Goal: Task Accomplishment & Management: Use online tool/utility

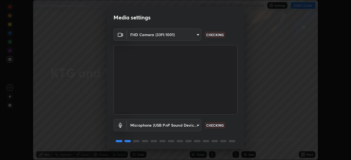
scroll to position [19, 0]
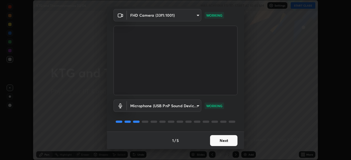
click at [230, 138] on button "Next" at bounding box center [223, 140] width 27 height 11
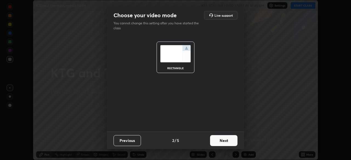
scroll to position [0, 0]
click at [230, 140] on button "Next" at bounding box center [223, 140] width 27 height 11
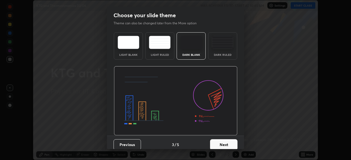
click at [230, 142] on button "Next" at bounding box center [223, 145] width 27 height 11
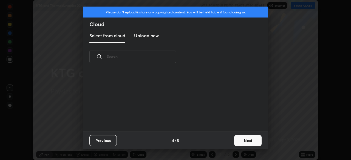
scroll to position [2, 3]
click at [246, 140] on button "Next" at bounding box center [247, 140] width 27 height 11
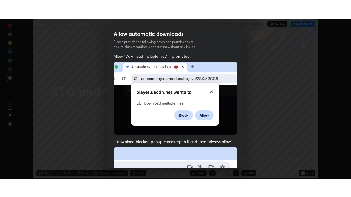
scroll to position [131, 0]
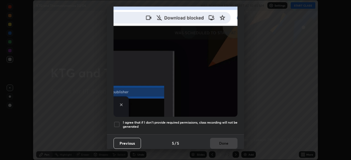
click at [227, 122] on h5 "I agree that if I don't provide required permissions, class recording will not …" at bounding box center [180, 125] width 115 height 8
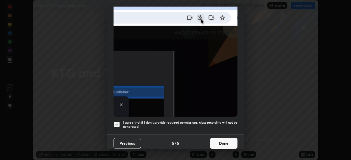
click at [229, 140] on button "Done" at bounding box center [223, 143] width 27 height 11
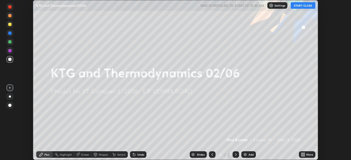
click at [300, 6] on button "START CLASS" at bounding box center [303, 5] width 25 height 7
click at [304, 156] on icon at bounding box center [303, 155] width 1 height 1
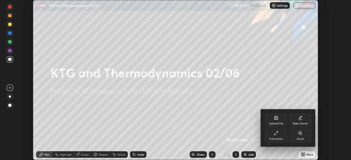
click at [281, 136] on div "Full screen" at bounding box center [276, 135] width 22 height 13
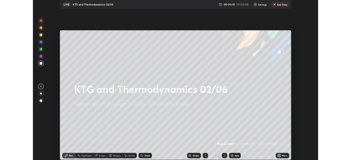
scroll to position [197, 351]
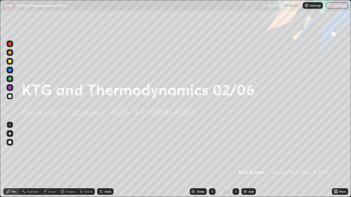
click at [341, 160] on div "More" at bounding box center [342, 191] width 7 height 3
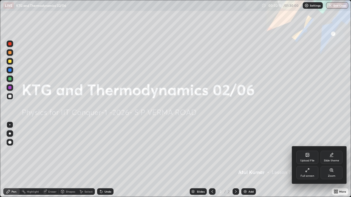
click at [304, 160] on div "Full screen" at bounding box center [307, 172] width 22 height 13
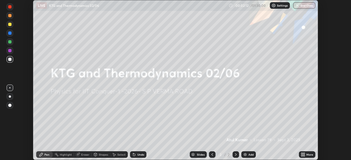
scroll to position [27247, 27057]
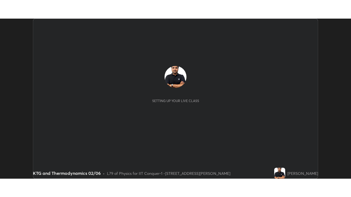
scroll to position [160, 351]
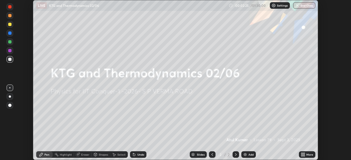
click at [304, 155] on icon at bounding box center [303, 155] width 1 height 1
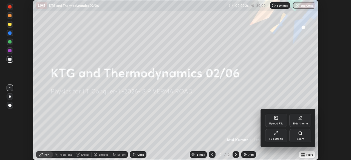
click at [272, 137] on div "Full screen" at bounding box center [276, 135] width 22 height 13
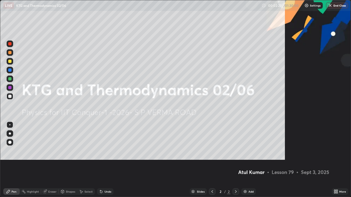
scroll to position [197, 351]
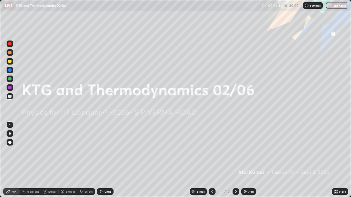
click at [248, 160] on div "Add" at bounding box center [250, 191] width 5 height 3
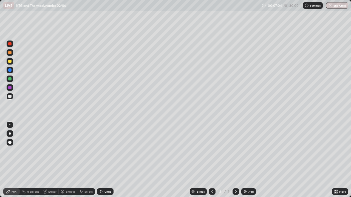
click at [11, 60] on div at bounding box center [9, 61] width 3 height 3
click at [105, 160] on div "Undo" at bounding box center [107, 191] width 7 height 3
click at [108, 160] on div "Undo" at bounding box center [107, 191] width 7 height 3
click at [247, 160] on img at bounding box center [245, 192] width 4 height 4
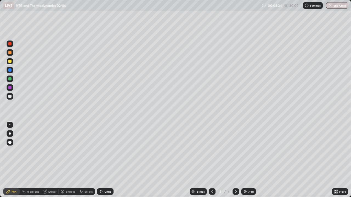
click at [70, 160] on div "Shapes" at bounding box center [68, 192] width 19 height 7
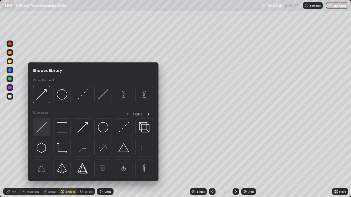
click at [44, 127] on img at bounding box center [41, 127] width 10 height 10
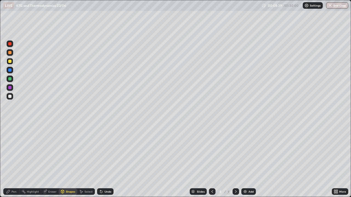
click at [15, 160] on div "Pen" at bounding box center [11, 192] width 16 height 7
click at [10, 78] on div at bounding box center [9, 78] width 3 height 3
click at [50, 160] on div "Eraser" at bounding box center [52, 191] width 8 height 3
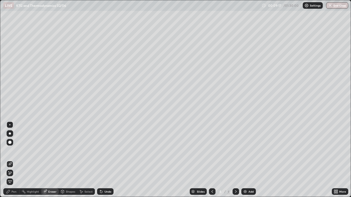
click at [10, 142] on div at bounding box center [9, 142] width 3 height 3
click at [13, 160] on div "Pen" at bounding box center [11, 192] width 16 height 7
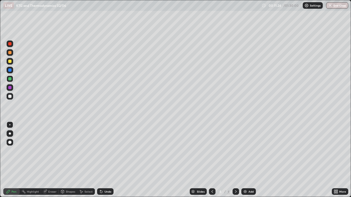
click at [101, 160] on icon at bounding box center [101, 192] width 4 height 4
click at [100, 160] on icon at bounding box center [100, 190] width 1 height 1
click at [100, 160] on icon at bounding box center [101, 192] width 2 height 2
click at [214, 160] on icon at bounding box center [212, 192] width 4 height 4
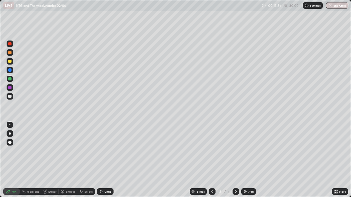
click at [235, 160] on icon at bounding box center [236, 192] width 4 height 4
click at [246, 160] on img at bounding box center [245, 192] width 4 height 4
click at [12, 61] on div at bounding box center [10, 61] width 7 height 7
click at [10, 61] on div at bounding box center [9, 61] width 3 height 3
click at [87, 160] on div "Select" at bounding box center [88, 191] width 8 height 3
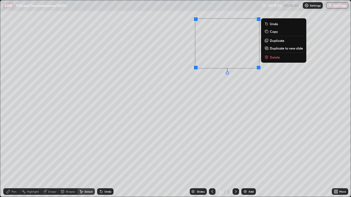
click at [12, 160] on div "Pen" at bounding box center [14, 191] width 5 height 3
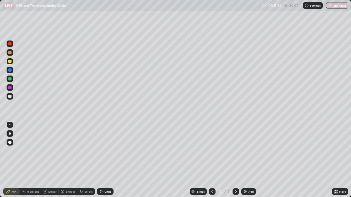
click at [10, 61] on div at bounding box center [9, 61] width 3 height 3
click at [67, 160] on div "Shapes" at bounding box center [70, 191] width 9 height 3
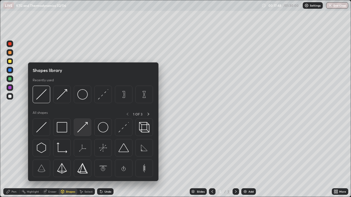
click at [83, 129] on img at bounding box center [82, 127] width 10 height 10
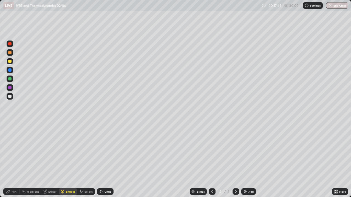
click at [12, 97] on div at bounding box center [10, 96] width 7 height 7
click at [15, 160] on div "Pen" at bounding box center [14, 191] width 5 height 3
click at [11, 79] on div at bounding box center [9, 78] width 3 height 3
click at [62, 160] on icon at bounding box center [62, 193] width 0 height 2
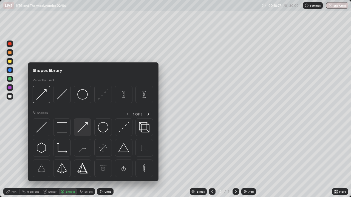
click at [79, 128] on img at bounding box center [82, 127] width 10 height 10
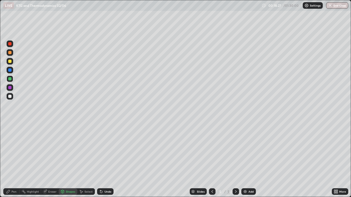
click at [9, 98] on div at bounding box center [9, 96] width 3 height 3
click at [11, 160] on div "Pen" at bounding box center [11, 192] width 16 height 7
click at [10, 80] on div at bounding box center [9, 78] width 3 height 3
click at [64, 160] on div "Shapes" at bounding box center [68, 192] width 19 height 7
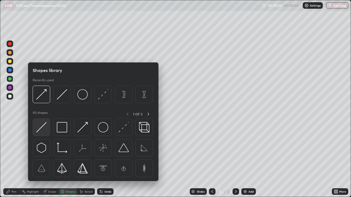
click at [42, 128] on img at bounding box center [41, 127] width 10 height 10
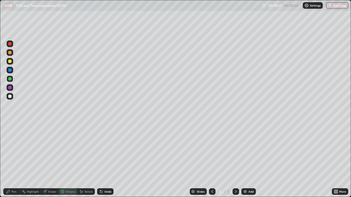
click at [13, 160] on div "Pen" at bounding box center [14, 191] width 5 height 3
click at [65, 160] on div "Shapes" at bounding box center [68, 192] width 19 height 7
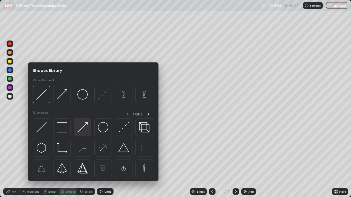
click at [82, 129] on img at bounding box center [82, 127] width 10 height 10
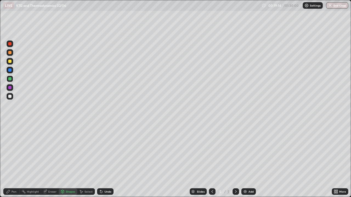
click at [13, 96] on div at bounding box center [10, 96] width 7 height 7
click at [12, 160] on div "Pen" at bounding box center [14, 191] width 5 height 3
click at [70, 160] on div "Shapes" at bounding box center [70, 191] width 9 height 3
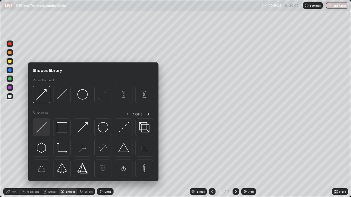
click at [42, 127] on img at bounding box center [41, 127] width 10 height 10
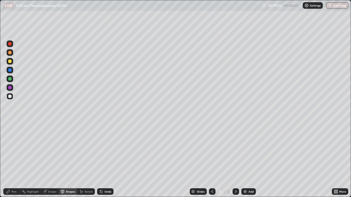
click at [12, 78] on div at bounding box center [10, 79] width 7 height 7
click at [10, 160] on icon at bounding box center [8, 192] width 4 height 4
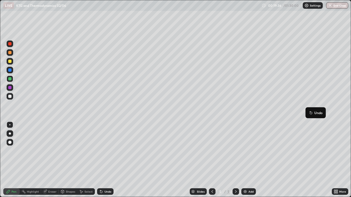
click at [14, 160] on div "Pen" at bounding box center [11, 192] width 16 height 7
click at [11, 81] on div at bounding box center [10, 79] width 7 height 7
click at [249, 160] on div "Add" at bounding box center [250, 191] width 5 height 3
click at [10, 79] on div at bounding box center [9, 78] width 3 height 3
click at [11, 62] on div at bounding box center [9, 61] width 3 height 3
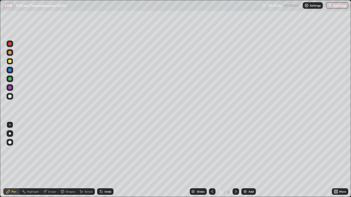
click at [68, 160] on div "Shapes" at bounding box center [68, 192] width 19 height 7
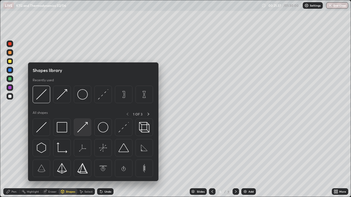
click at [82, 129] on img at bounding box center [82, 127] width 10 height 10
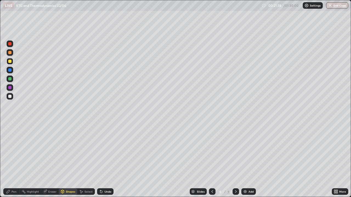
click at [12, 96] on div at bounding box center [10, 96] width 7 height 7
click at [15, 160] on div "Pen" at bounding box center [11, 192] width 16 height 7
click at [10, 79] on div at bounding box center [9, 78] width 3 height 3
click at [14, 160] on div "Pen" at bounding box center [11, 192] width 16 height 7
click at [67, 160] on div "Shapes" at bounding box center [70, 191] width 9 height 3
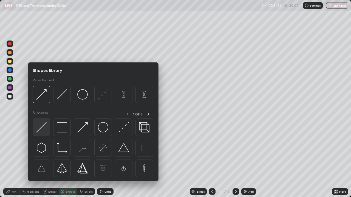
click at [42, 129] on img at bounding box center [41, 127] width 10 height 10
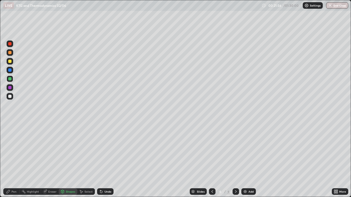
click at [12, 160] on div "Pen" at bounding box center [11, 192] width 16 height 7
click at [10, 79] on div at bounding box center [9, 78] width 3 height 3
click at [11, 61] on div at bounding box center [9, 61] width 3 height 3
click at [9, 95] on div at bounding box center [9, 96] width 3 height 3
click at [70, 160] on div "Shapes" at bounding box center [68, 192] width 19 height 7
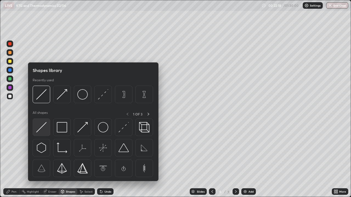
click at [42, 125] on img at bounding box center [41, 127] width 10 height 10
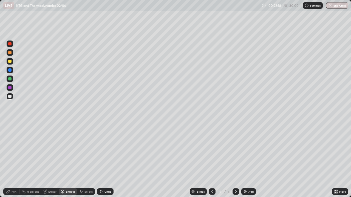
click at [10, 79] on div at bounding box center [9, 78] width 3 height 3
click at [11, 160] on div "Pen" at bounding box center [11, 192] width 16 height 7
click at [10, 62] on div at bounding box center [9, 61] width 3 height 3
click at [12, 97] on div at bounding box center [10, 96] width 7 height 7
click at [67, 160] on div "Shapes" at bounding box center [68, 192] width 19 height 7
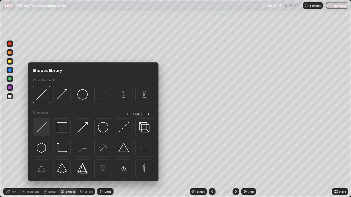
click at [43, 129] on img at bounding box center [41, 127] width 10 height 10
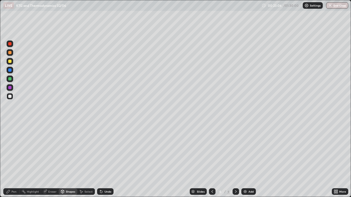
click at [65, 160] on div "Shapes" at bounding box center [68, 192] width 19 height 7
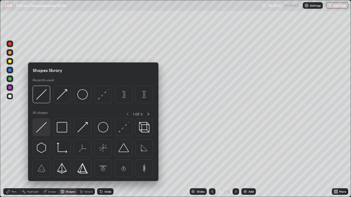
click at [43, 127] on img at bounding box center [41, 127] width 10 height 10
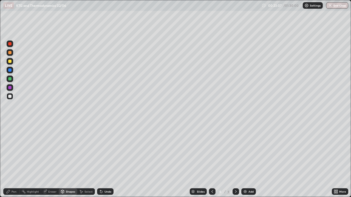
click at [12, 77] on div at bounding box center [10, 79] width 7 height 7
click at [72, 160] on div "Shapes" at bounding box center [68, 192] width 19 height 7
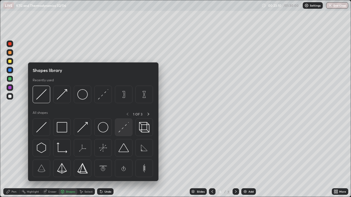
click at [124, 125] on img at bounding box center [123, 127] width 10 height 10
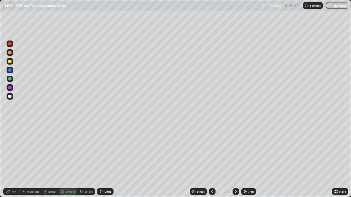
click at [71, 160] on div "Shapes" at bounding box center [70, 191] width 9 height 3
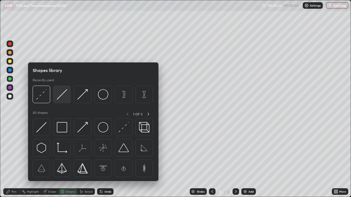
click at [62, 95] on img at bounding box center [62, 94] width 10 height 10
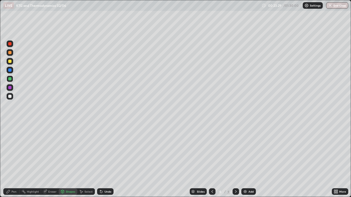
click at [13, 160] on div "Pen" at bounding box center [11, 192] width 16 height 7
click at [10, 62] on div at bounding box center [9, 61] width 3 height 3
click at [244, 160] on img at bounding box center [245, 192] width 4 height 4
click at [10, 63] on div at bounding box center [9, 61] width 3 height 3
click at [70, 160] on div "Shapes" at bounding box center [70, 191] width 9 height 3
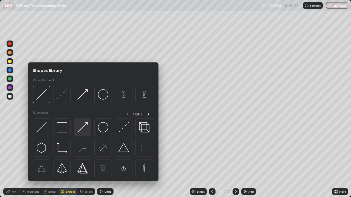
click at [83, 129] on img at bounding box center [82, 127] width 10 height 10
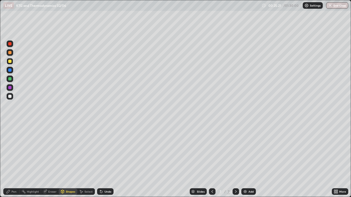
click at [11, 95] on div at bounding box center [10, 96] width 7 height 7
click at [14, 160] on div "Pen" at bounding box center [11, 192] width 16 height 7
click at [67, 160] on div "Shapes" at bounding box center [70, 191] width 9 height 3
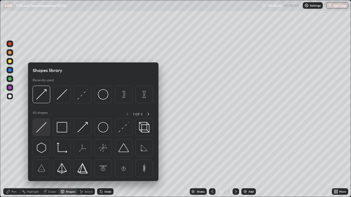
click at [43, 127] on img at bounding box center [41, 127] width 10 height 10
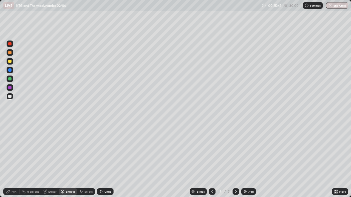
click at [12, 79] on div at bounding box center [10, 79] width 7 height 7
click at [12, 160] on div "Pen" at bounding box center [14, 191] width 5 height 3
click at [10, 61] on div at bounding box center [9, 61] width 3 height 3
click at [9, 97] on div at bounding box center [9, 96] width 3 height 3
click at [64, 160] on div "Shapes" at bounding box center [68, 192] width 19 height 7
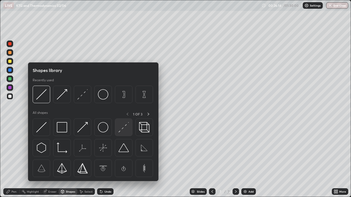
click at [124, 130] on img at bounding box center [123, 127] width 10 height 10
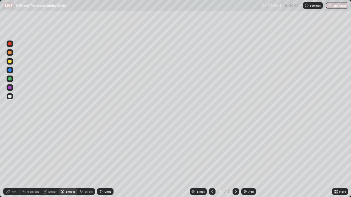
click at [11, 79] on div at bounding box center [9, 78] width 3 height 3
click at [66, 160] on div "Shapes" at bounding box center [70, 191] width 9 height 3
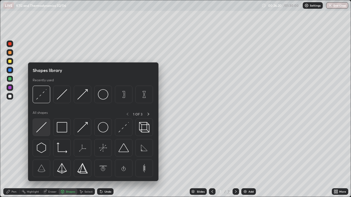
click at [43, 128] on img at bounding box center [41, 127] width 10 height 10
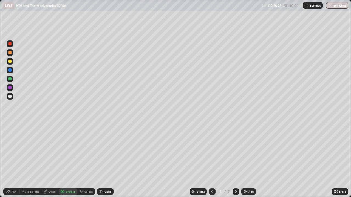
click at [14, 160] on div "Pen" at bounding box center [11, 192] width 16 height 7
click at [11, 61] on div at bounding box center [9, 61] width 3 height 3
click at [62, 160] on icon at bounding box center [62, 191] width 3 height 1
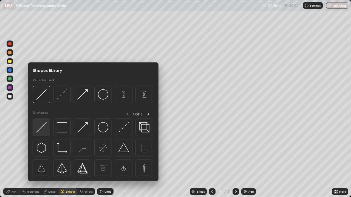
click at [41, 128] on img at bounding box center [41, 127] width 10 height 10
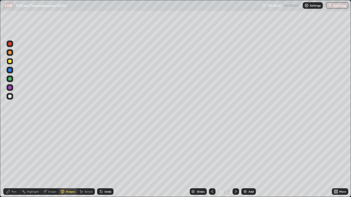
click at [10, 78] on div at bounding box center [9, 78] width 3 height 3
click at [13, 160] on div "Pen" at bounding box center [11, 192] width 16 height 7
click at [11, 62] on div at bounding box center [9, 61] width 3 height 3
click at [247, 160] on div "Add" at bounding box center [248, 192] width 15 height 7
click at [67, 160] on div "Shapes" at bounding box center [68, 192] width 19 height 7
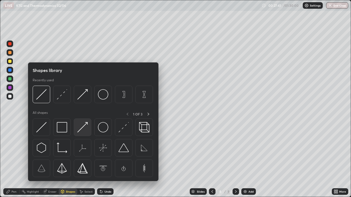
click at [90, 130] on div at bounding box center [83, 128] width 18 height 18
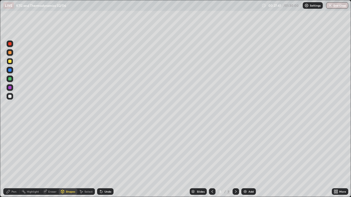
click at [11, 96] on div at bounding box center [9, 96] width 3 height 3
click at [69, 160] on div "Shapes" at bounding box center [70, 191] width 9 height 3
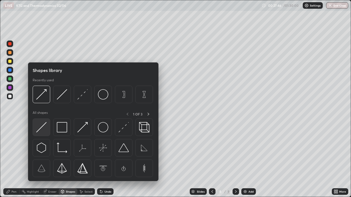
click at [43, 126] on img at bounding box center [41, 127] width 10 height 10
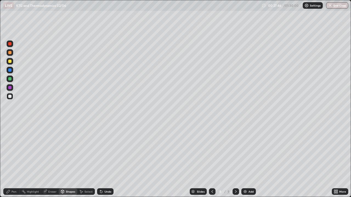
click at [11, 76] on div at bounding box center [10, 79] width 7 height 7
click at [69, 160] on div "Shapes" at bounding box center [70, 191] width 9 height 3
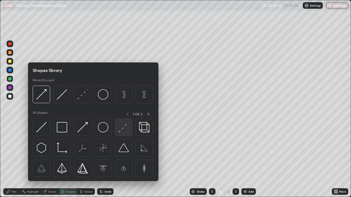
click at [124, 126] on img at bounding box center [123, 127] width 10 height 10
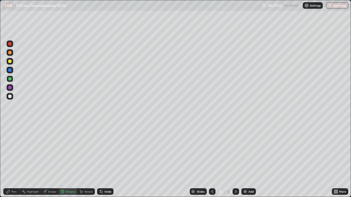
click at [71, 160] on div "Shapes" at bounding box center [70, 191] width 9 height 3
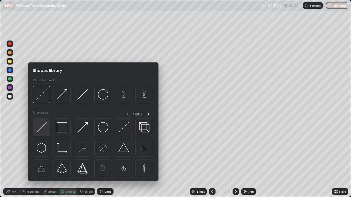
click at [44, 126] on img at bounding box center [41, 127] width 10 height 10
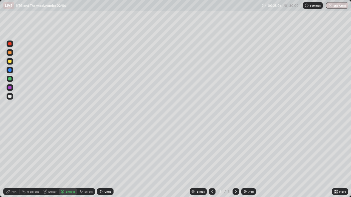
click at [14, 160] on div "Pen" at bounding box center [14, 191] width 5 height 3
click at [12, 59] on div at bounding box center [10, 61] width 7 height 7
click at [12, 98] on div at bounding box center [10, 96] width 7 height 7
click at [8, 63] on div at bounding box center [9, 61] width 3 height 3
click at [91, 160] on div "Select" at bounding box center [86, 192] width 18 height 7
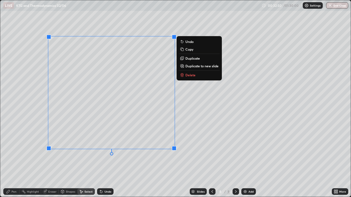
click at [199, 66] on p "Duplicate to new slide" at bounding box center [201, 66] width 33 height 4
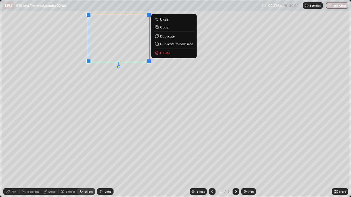
click at [66, 160] on div "Shapes" at bounding box center [70, 191] width 9 height 3
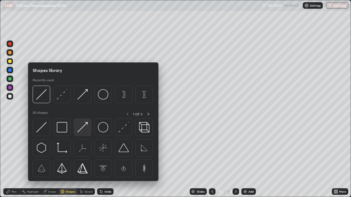
click at [81, 128] on img at bounding box center [82, 127] width 10 height 10
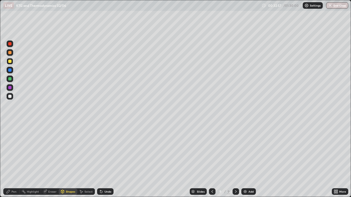
click at [11, 94] on div at bounding box center [10, 96] width 7 height 7
click at [14, 160] on div "Pen" at bounding box center [11, 192] width 16 height 7
click at [12, 95] on div at bounding box center [10, 96] width 7 height 7
click at [10, 79] on div at bounding box center [9, 78] width 3 height 3
click at [10, 62] on div at bounding box center [9, 61] width 3 height 3
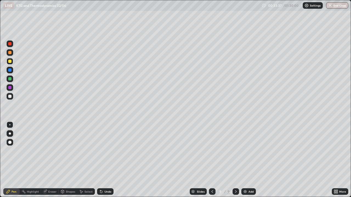
click at [66, 160] on div "Shapes" at bounding box center [70, 191] width 9 height 3
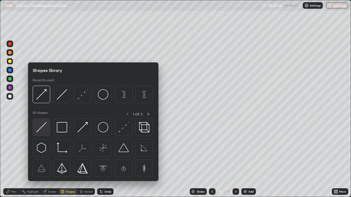
click at [42, 128] on img at bounding box center [41, 127] width 10 height 10
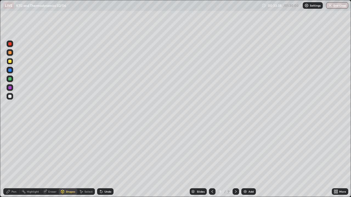
click at [10, 79] on div at bounding box center [9, 78] width 3 height 3
click at [14, 160] on div "Pen" at bounding box center [11, 192] width 16 height 7
click at [11, 62] on div at bounding box center [9, 61] width 3 height 3
click at [13, 97] on div at bounding box center [10, 96] width 7 height 7
click at [68, 160] on div "Shapes" at bounding box center [70, 191] width 9 height 3
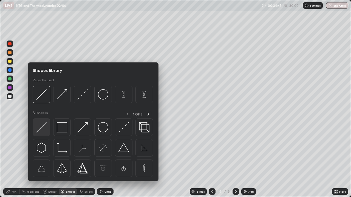
click at [42, 129] on img at bounding box center [41, 127] width 10 height 10
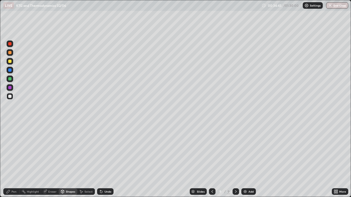
click at [11, 79] on div at bounding box center [9, 78] width 3 height 3
click at [108, 160] on div "Undo" at bounding box center [105, 192] width 16 height 7
click at [11, 61] on div at bounding box center [9, 61] width 3 height 3
click at [107, 160] on div "Undo" at bounding box center [107, 191] width 7 height 3
click at [13, 160] on div "Pen" at bounding box center [14, 191] width 5 height 3
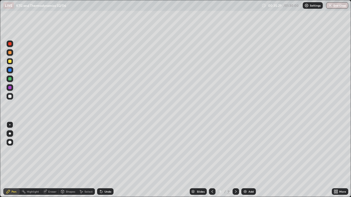
click at [70, 160] on div "Shapes" at bounding box center [70, 191] width 9 height 3
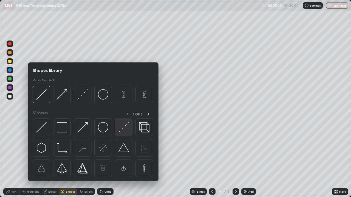
click at [122, 127] on img at bounding box center [123, 127] width 10 height 10
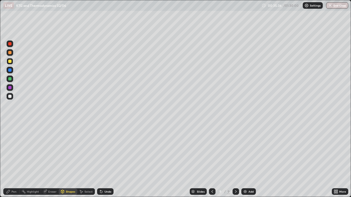
click at [70, 160] on div "Shapes" at bounding box center [70, 191] width 9 height 3
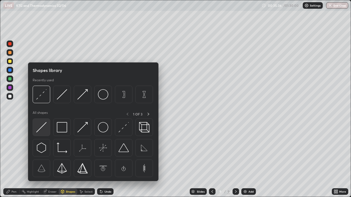
click at [45, 128] on img at bounding box center [41, 127] width 10 height 10
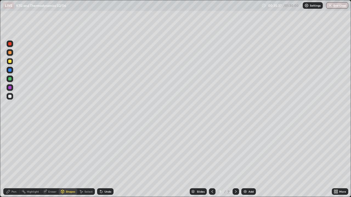
click at [10, 79] on div at bounding box center [9, 78] width 3 height 3
click at [109, 160] on div "Undo" at bounding box center [107, 191] width 7 height 3
click at [14, 160] on div "Pen" at bounding box center [11, 192] width 16 height 7
click at [12, 60] on div at bounding box center [10, 61] width 7 height 7
click at [246, 160] on img at bounding box center [245, 192] width 4 height 4
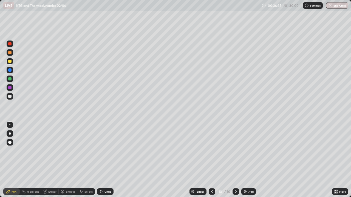
click at [66, 160] on div "Shapes" at bounding box center [70, 191] width 9 height 3
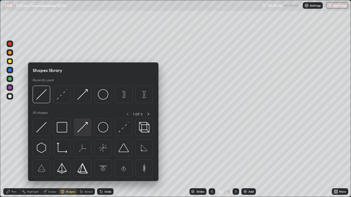
click at [84, 128] on img at bounding box center [82, 127] width 10 height 10
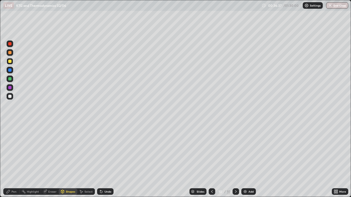
click at [12, 96] on div at bounding box center [10, 96] width 7 height 7
click at [16, 160] on div "Pen" at bounding box center [11, 192] width 16 height 7
click at [67, 160] on div "Shapes" at bounding box center [68, 192] width 19 height 7
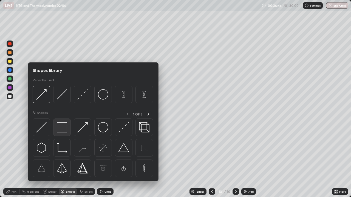
click at [60, 127] on img at bounding box center [62, 127] width 10 height 10
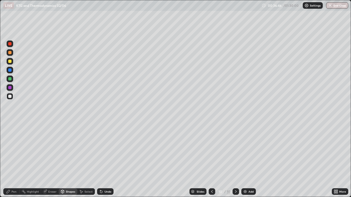
click at [10, 79] on div at bounding box center [9, 78] width 3 height 3
click at [14, 160] on div "Pen" at bounding box center [14, 191] width 5 height 3
click at [11, 60] on div at bounding box center [9, 61] width 3 height 3
click at [10, 80] on div at bounding box center [9, 78] width 3 height 3
click at [86, 160] on div "Select" at bounding box center [88, 191] width 8 height 3
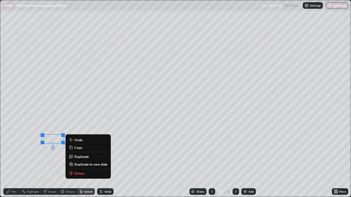
click at [36, 159] on div "0 ° Undo Copy Duplicate Duplicate to new slide Delete" at bounding box center [175, 98] width 350 height 197
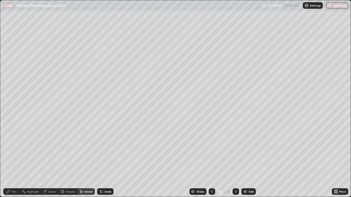
click at [13, 160] on div "Pen" at bounding box center [11, 192] width 16 height 7
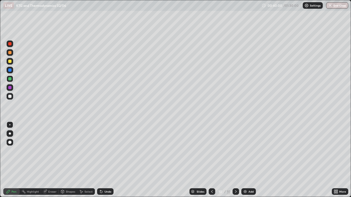
click at [11, 62] on div at bounding box center [9, 61] width 3 height 3
click at [246, 160] on img at bounding box center [245, 192] width 4 height 4
click at [212, 160] on icon at bounding box center [212, 192] width 4 height 4
click at [88, 160] on div "Select" at bounding box center [88, 191] width 8 height 3
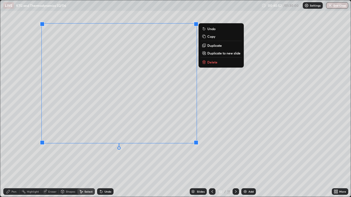
click at [209, 53] on p "Duplicate to new slide" at bounding box center [223, 53] width 33 height 4
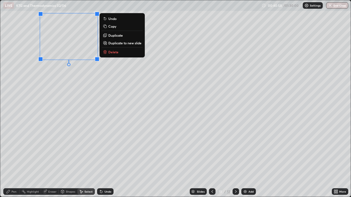
click at [10, 160] on div "Pen" at bounding box center [11, 192] width 16 height 7
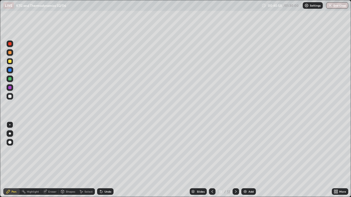
click at [50, 160] on div "Eraser" at bounding box center [50, 192] width 18 height 7
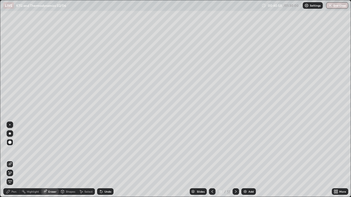
click at [12, 124] on div at bounding box center [10, 125] width 7 height 7
click at [15, 160] on div "Pen" at bounding box center [14, 191] width 5 height 3
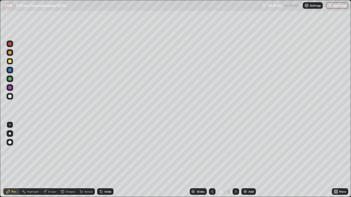
click at [70, 160] on div "Shapes" at bounding box center [70, 191] width 9 height 3
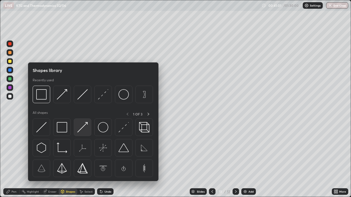
click at [83, 129] on img at bounding box center [82, 127] width 10 height 10
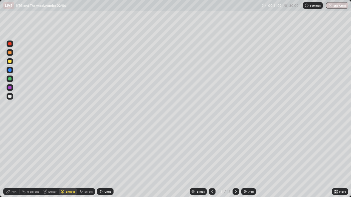
click at [12, 96] on div at bounding box center [10, 96] width 7 height 7
click at [13, 160] on div "Pen" at bounding box center [14, 191] width 5 height 3
click at [10, 96] on div at bounding box center [9, 96] width 3 height 3
click at [66, 160] on div "Shapes" at bounding box center [68, 192] width 19 height 7
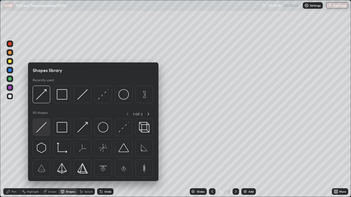
click at [43, 127] on img at bounding box center [41, 127] width 10 height 10
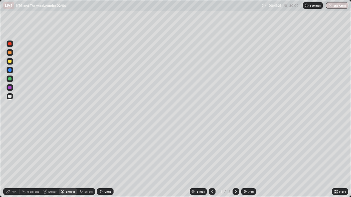
click at [13, 160] on div "Pen" at bounding box center [11, 192] width 16 height 7
click at [63, 160] on icon at bounding box center [62, 191] width 3 height 3
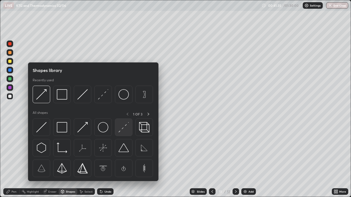
click at [121, 129] on img at bounding box center [123, 127] width 10 height 10
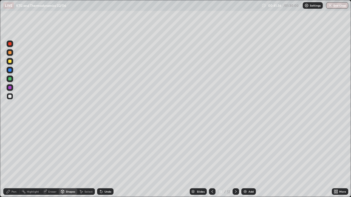
click at [10, 61] on div at bounding box center [9, 61] width 3 height 3
click at [64, 160] on icon at bounding box center [62, 192] width 4 height 4
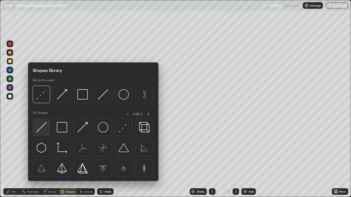
click at [43, 126] on img at bounding box center [41, 127] width 10 height 10
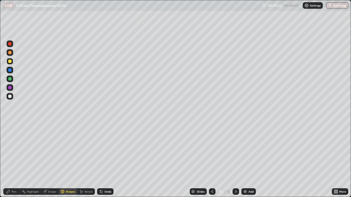
click at [12, 79] on div at bounding box center [10, 79] width 7 height 7
click at [103, 160] on div "Undo" at bounding box center [105, 192] width 16 height 7
click at [11, 160] on div "Pen" at bounding box center [11, 192] width 16 height 7
click at [10, 61] on div at bounding box center [9, 61] width 3 height 3
click at [13, 160] on div "Pen" at bounding box center [14, 191] width 5 height 3
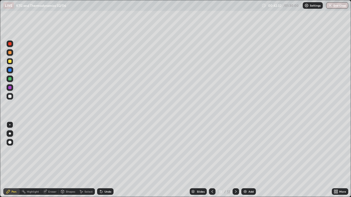
click at [211, 160] on icon at bounding box center [212, 191] width 2 height 3
click at [235, 160] on icon at bounding box center [236, 192] width 4 height 4
click at [211, 160] on icon at bounding box center [212, 192] width 4 height 4
click at [212, 160] on icon at bounding box center [212, 192] width 4 height 4
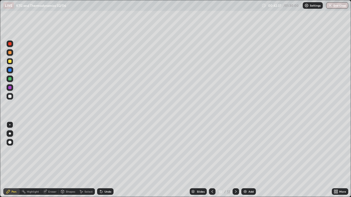
click at [13, 160] on div "Pen" at bounding box center [14, 191] width 5 height 3
click at [10, 79] on div at bounding box center [9, 78] width 3 height 3
click at [233, 160] on div at bounding box center [235, 192] width 7 height 7
click at [9, 98] on div at bounding box center [9, 96] width 3 height 3
click at [10, 160] on icon at bounding box center [8, 192] width 4 height 4
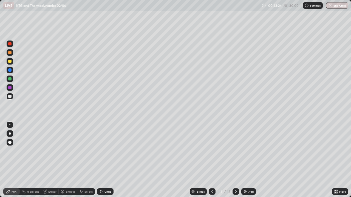
click at [10, 78] on div at bounding box center [9, 78] width 3 height 3
click at [66, 160] on div "Shapes" at bounding box center [70, 191] width 9 height 3
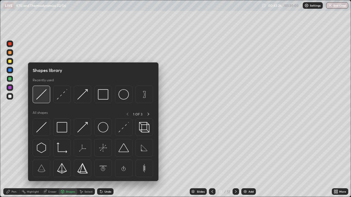
click at [40, 96] on img at bounding box center [41, 94] width 10 height 10
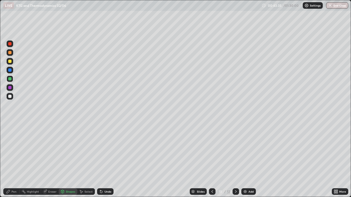
click at [9, 62] on div at bounding box center [9, 61] width 3 height 3
click at [11, 160] on div "Pen" at bounding box center [11, 192] width 16 height 7
click at [63, 160] on icon at bounding box center [62, 191] width 3 height 1
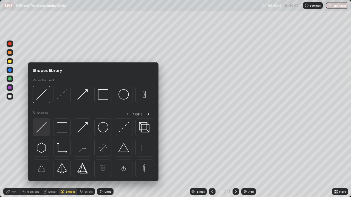
click at [42, 125] on img at bounding box center [41, 127] width 10 height 10
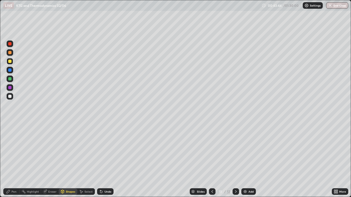
click at [11, 79] on div at bounding box center [9, 78] width 3 height 3
click at [103, 160] on div "Undo" at bounding box center [105, 192] width 16 height 7
click at [14, 160] on div "Pen" at bounding box center [11, 192] width 16 height 7
click at [11, 80] on div at bounding box center [9, 78] width 3 height 3
click at [10, 62] on div at bounding box center [9, 61] width 3 height 3
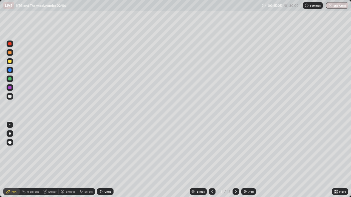
click at [10, 96] on div at bounding box center [9, 96] width 3 height 3
click at [12, 79] on div at bounding box center [10, 79] width 7 height 7
click at [10, 60] on div at bounding box center [9, 61] width 3 height 3
click at [105, 160] on div "Undo" at bounding box center [107, 191] width 7 height 3
click at [106, 160] on div "Undo" at bounding box center [107, 191] width 7 height 3
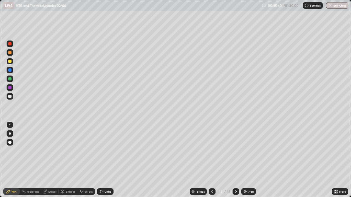
click at [107, 160] on div "Undo" at bounding box center [105, 192] width 16 height 7
click at [107, 160] on div "Undo" at bounding box center [107, 191] width 7 height 3
click at [64, 160] on div "Shapes" at bounding box center [68, 192] width 19 height 7
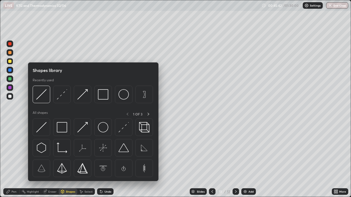
click at [12, 160] on div "Pen" at bounding box center [11, 192] width 16 height 7
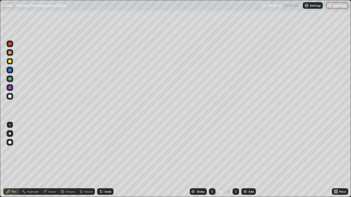
click at [10, 78] on div at bounding box center [9, 78] width 3 height 3
click at [10, 64] on div at bounding box center [10, 61] width 7 height 7
click at [64, 160] on div "Shapes" at bounding box center [68, 192] width 19 height 7
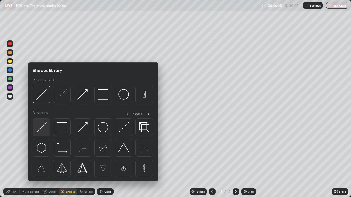
click at [44, 126] on img at bounding box center [41, 127] width 10 height 10
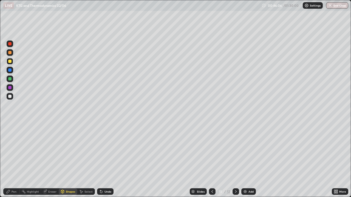
click at [10, 79] on div at bounding box center [9, 78] width 3 height 3
click at [12, 63] on div at bounding box center [10, 61] width 7 height 7
click at [110, 160] on div "Undo" at bounding box center [105, 192] width 16 height 7
click at [14, 160] on div "Pen" at bounding box center [11, 192] width 16 height 7
click at [10, 78] on div at bounding box center [9, 78] width 3 height 3
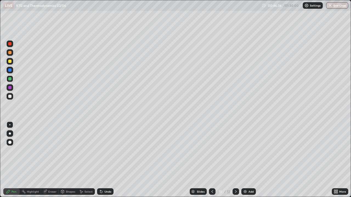
click at [67, 160] on div "Shapes" at bounding box center [68, 192] width 19 height 7
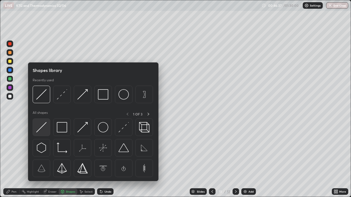
click at [44, 127] on img at bounding box center [41, 127] width 10 height 10
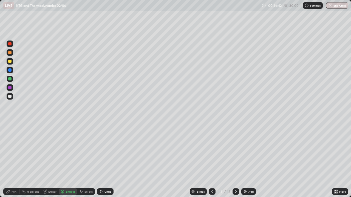
click at [13, 160] on div "Pen" at bounding box center [14, 191] width 5 height 3
click at [11, 62] on div at bounding box center [9, 61] width 3 height 3
click at [236, 160] on icon at bounding box center [236, 192] width 4 height 4
click at [68, 160] on div "Shapes" at bounding box center [68, 192] width 19 height 7
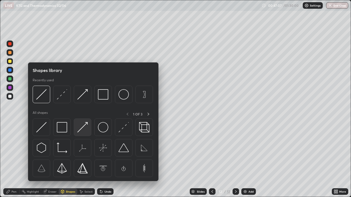
click at [86, 128] on img at bounding box center [82, 127] width 10 height 10
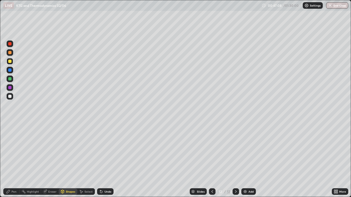
click at [11, 96] on div at bounding box center [9, 96] width 3 height 3
click at [69, 160] on div "Shapes" at bounding box center [68, 192] width 19 height 7
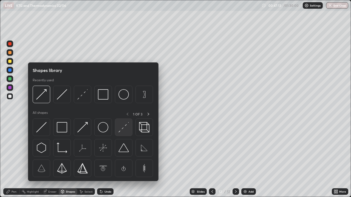
click at [123, 127] on img at bounding box center [123, 127] width 10 height 10
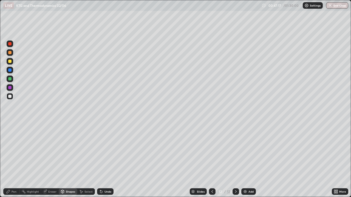
click at [69, 160] on div "Shapes" at bounding box center [70, 191] width 9 height 3
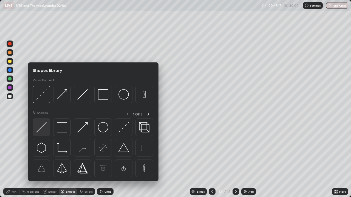
click at [42, 126] on img at bounding box center [41, 127] width 10 height 10
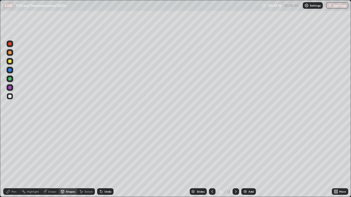
click at [10, 79] on div at bounding box center [9, 78] width 3 height 3
click at [14, 160] on div "Pen" at bounding box center [11, 192] width 16 height 7
click at [10, 61] on div at bounding box center [9, 61] width 3 height 3
click at [12, 97] on div at bounding box center [10, 96] width 7 height 7
click at [11, 63] on div at bounding box center [10, 61] width 7 height 7
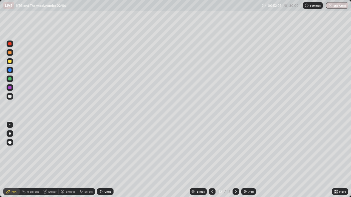
click at [91, 160] on div "Select" at bounding box center [88, 191] width 8 height 3
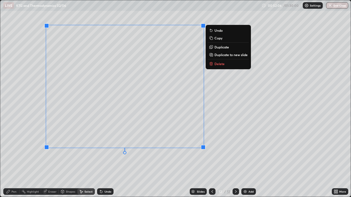
click at [214, 55] on button "Duplicate to new slide" at bounding box center [228, 55] width 41 height 7
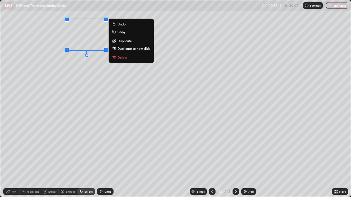
click at [53, 115] on div "0 ° Undo Copy Duplicate Duplicate to new slide Delete" at bounding box center [175, 98] width 350 height 197
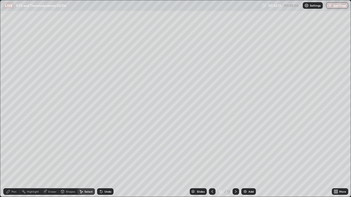
click at [65, 160] on div "Shapes" at bounding box center [68, 192] width 19 height 7
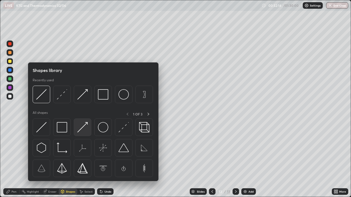
click at [85, 128] on img at bounding box center [82, 127] width 10 height 10
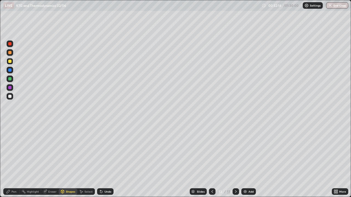
click at [10, 96] on div at bounding box center [9, 96] width 3 height 3
click at [11, 78] on div at bounding box center [9, 78] width 3 height 3
click at [12, 96] on div at bounding box center [10, 96] width 7 height 7
click at [104, 160] on div "Undo" at bounding box center [107, 191] width 7 height 3
click at [16, 160] on div "Pen" at bounding box center [11, 192] width 16 height 7
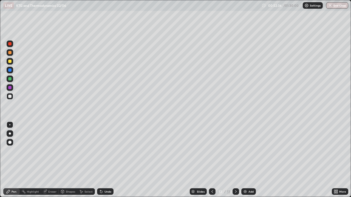
click at [64, 160] on icon at bounding box center [62, 192] width 4 height 4
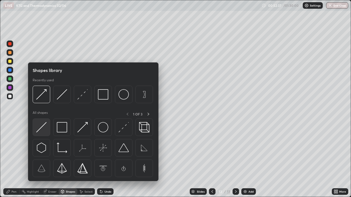
click at [46, 127] on img at bounding box center [41, 127] width 10 height 10
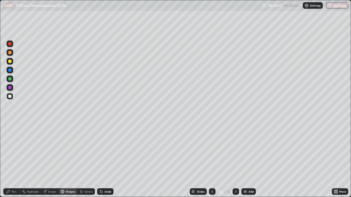
click at [12, 79] on div at bounding box center [10, 79] width 7 height 7
click at [13, 160] on div "Pen" at bounding box center [14, 191] width 5 height 3
click at [9, 62] on div at bounding box center [9, 61] width 3 height 3
click at [66, 160] on div "Shapes" at bounding box center [70, 191] width 9 height 3
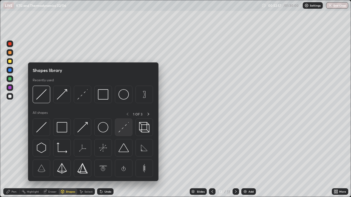
click at [125, 131] on img at bounding box center [123, 127] width 10 height 10
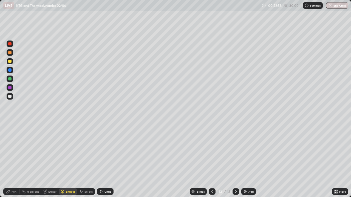
click at [10, 96] on div at bounding box center [9, 96] width 3 height 3
click at [65, 160] on div "Shapes" at bounding box center [68, 192] width 19 height 7
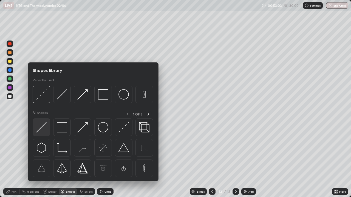
click at [42, 127] on img at bounding box center [41, 127] width 10 height 10
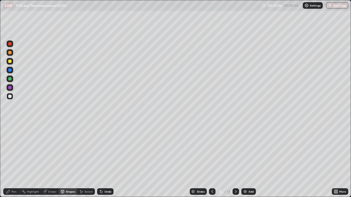
click at [11, 78] on div at bounding box center [9, 78] width 3 height 3
click at [105, 160] on div "Undo" at bounding box center [107, 191] width 7 height 3
click at [15, 160] on div "Pen" at bounding box center [14, 191] width 5 height 3
click at [12, 61] on div at bounding box center [10, 61] width 7 height 7
click at [10, 78] on div at bounding box center [9, 78] width 3 height 3
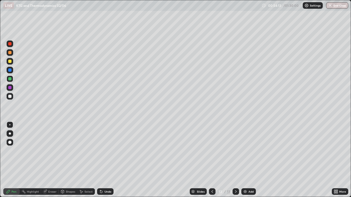
click at [10, 61] on div at bounding box center [9, 61] width 3 height 3
click at [67, 160] on div "Shapes" at bounding box center [70, 191] width 9 height 3
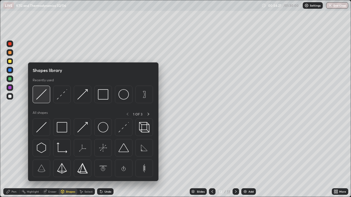
click at [41, 97] on img at bounding box center [41, 94] width 10 height 10
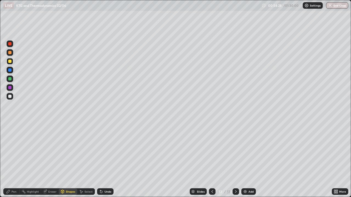
click at [10, 79] on div at bounding box center [9, 78] width 3 height 3
click at [65, 160] on div "Shapes" at bounding box center [68, 192] width 19 height 7
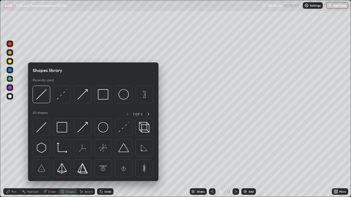
click at [10, 79] on div at bounding box center [9, 78] width 3 height 3
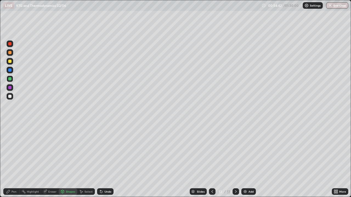
click at [107, 160] on div "Undo" at bounding box center [107, 191] width 7 height 3
click at [15, 160] on div "Pen" at bounding box center [14, 191] width 5 height 3
click at [67, 160] on div "Shapes" at bounding box center [70, 191] width 9 height 3
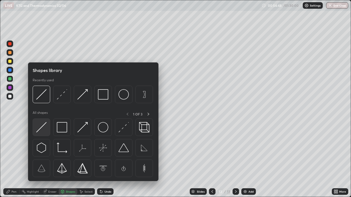
click at [44, 125] on img at bounding box center [41, 127] width 10 height 10
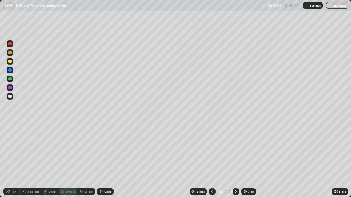
click at [13, 160] on div "Pen" at bounding box center [14, 191] width 5 height 3
click at [11, 62] on div at bounding box center [9, 61] width 3 height 3
click at [245, 160] on img at bounding box center [245, 192] width 4 height 4
click at [69, 160] on div "Shapes" at bounding box center [70, 191] width 9 height 3
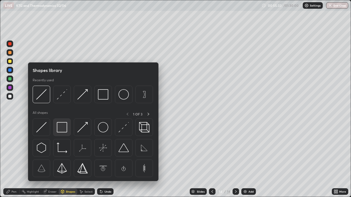
click at [63, 126] on img at bounding box center [62, 127] width 10 height 10
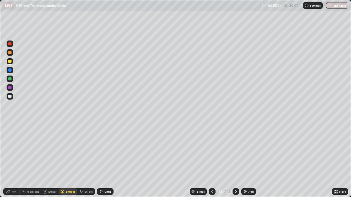
click at [10, 97] on div at bounding box center [9, 96] width 3 height 3
click at [62, 160] on icon at bounding box center [62, 191] width 3 height 3
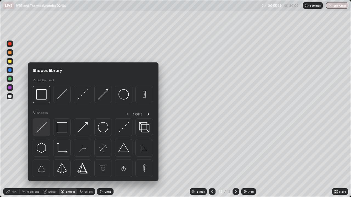
click at [42, 125] on img at bounding box center [41, 127] width 10 height 10
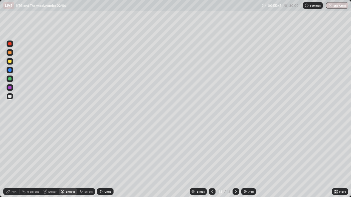
click at [13, 160] on div "Pen" at bounding box center [11, 192] width 16 height 7
click at [10, 62] on div at bounding box center [9, 61] width 3 height 3
click at [89, 160] on div "Select" at bounding box center [88, 191] width 8 height 3
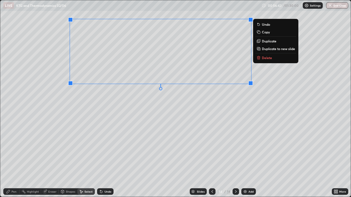
click at [13, 160] on div "Pen" at bounding box center [11, 192] width 16 height 7
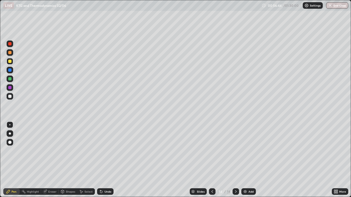
click at [66, 160] on div "Shapes" at bounding box center [70, 191] width 9 height 3
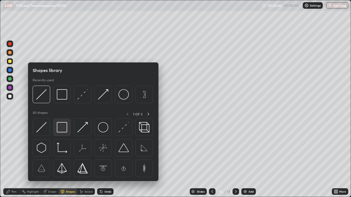
click at [60, 127] on img at bounding box center [62, 127] width 10 height 10
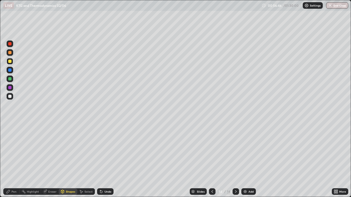
click at [11, 96] on div at bounding box center [9, 96] width 3 height 3
click at [68, 160] on div "Shapes" at bounding box center [68, 192] width 19 height 7
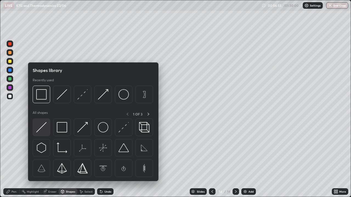
click at [42, 129] on img at bounding box center [41, 127] width 10 height 10
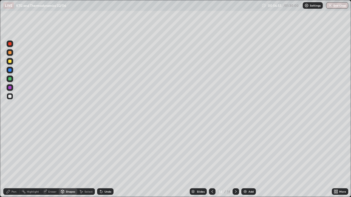
click at [12, 97] on div at bounding box center [10, 96] width 7 height 7
click at [14, 160] on div "Pen" at bounding box center [11, 192] width 16 height 7
click at [13, 64] on div at bounding box center [10, 61] width 7 height 9
click at [109, 160] on div "Undo" at bounding box center [107, 191] width 7 height 3
click at [245, 160] on img at bounding box center [245, 192] width 4 height 4
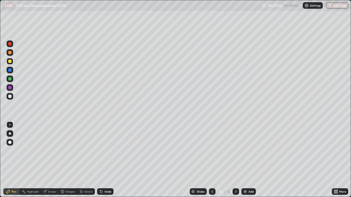
click at [67, 160] on div "Shapes" at bounding box center [68, 192] width 19 height 7
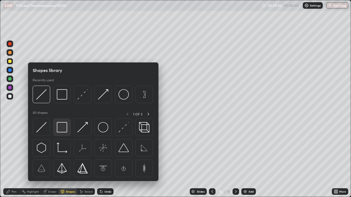
click at [62, 130] on img at bounding box center [62, 127] width 10 height 10
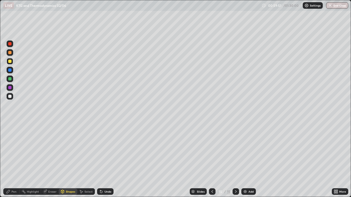
click at [12, 96] on div at bounding box center [10, 96] width 7 height 7
click at [70, 160] on div "Shapes" at bounding box center [68, 192] width 19 height 7
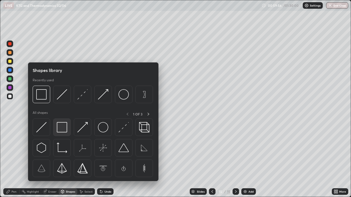
click at [64, 127] on img at bounding box center [62, 127] width 10 height 10
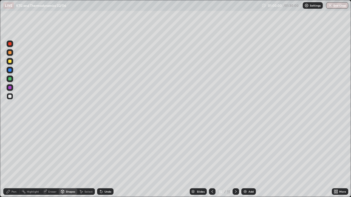
click at [16, 160] on div "Pen" at bounding box center [11, 192] width 16 height 7
click at [62, 160] on icon at bounding box center [62, 191] width 3 height 1
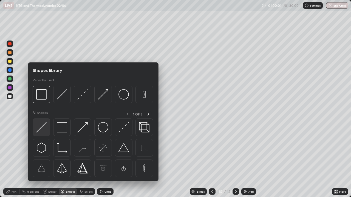
click at [42, 129] on img at bounding box center [41, 127] width 10 height 10
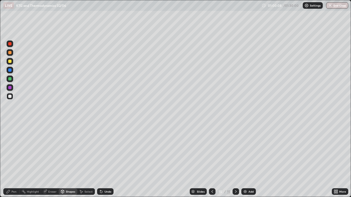
click at [17, 160] on div "Pen" at bounding box center [11, 192] width 16 height 7
click at [104, 160] on div "Undo" at bounding box center [107, 191] width 7 height 3
click at [88, 160] on div "Select" at bounding box center [88, 191] width 8 height 3
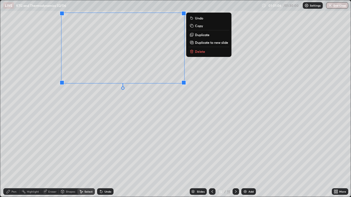
click at [68, 160] on div "Shapes" at bounding box center [70, 191] width 9 height 3
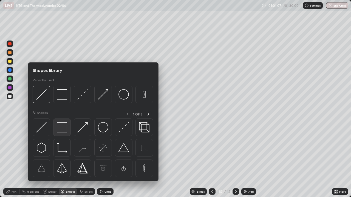
click at [61, 125] on img at bounding box center [62, 127] width 10 height 10
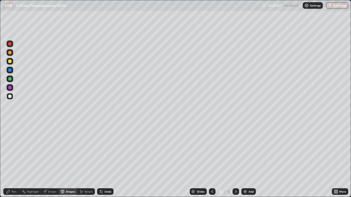
click at [11, 96] on div at bounding box center [9, 96] width 3 height 3
click at [70, 160] on div "Shapes" at bounding box center [70, 191] width 9 height 3
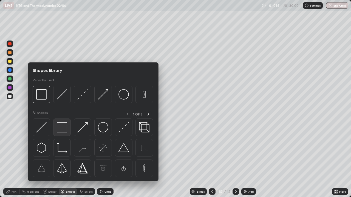
click at [63, 127] on img at bounding box center [62, 127] width 10 height 10
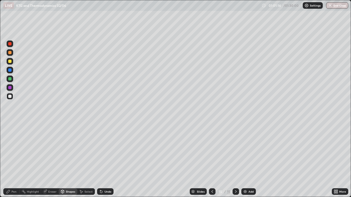
click at [65, 160] on div "Shapes" at bounding box center [68, 192] width 19 height 7
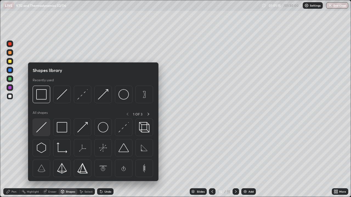
click at [46, 127] on img at bounding box center [41, 127] width 10 height 10
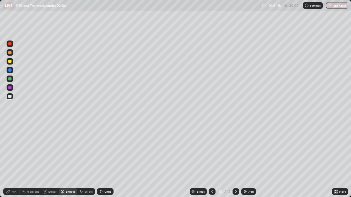
click at [18, 160] on div "Pen" at bounding box center [11, 192] width 16 height 7
click at [106, 160] on div "Undo" at bounding box center [105, 192] width 16 height 7
click at [108, 160] on div "Undo" at bounding box center [107, 191] width 7 height 3
click at [247, 160] on div "Add" at bounding box center [248, 192] width 15 height 7
click at [68, 160] on div "Shapes" at bounding box center [70, 191] width 9 height 3
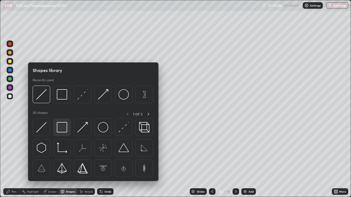
click at [63, 126] on img at bounding box center [62, 127] width 10 height 10
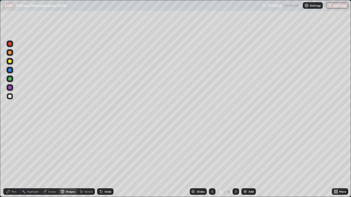
click at [49, 160] on div "Eraser" at bounding box center [52, 191] width 8 height 3
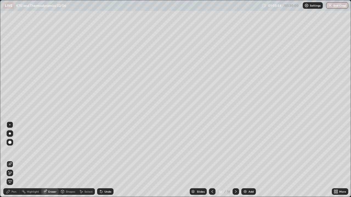
click at [10, 140] on div at bounding box center [10, 142] width 7 height 7
click at [67, 160] on div "Shapes" at bounding box center [70, 191] width 9 height 3
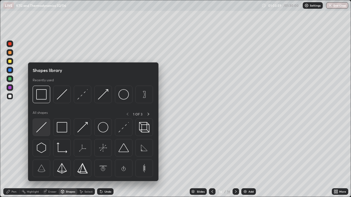
click at [45, 127] on img at bounding box center [41, 127] width 10 height 10
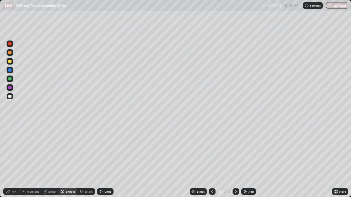
click at [70, 160] on div "Shapes" at bounding box center [70, 191] width 9 height 3
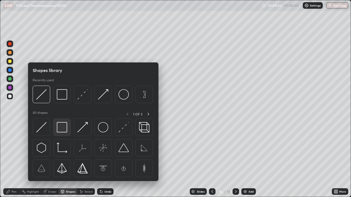
click at [65, 131] on img at bounding box center [62, 127] width 10 height 10
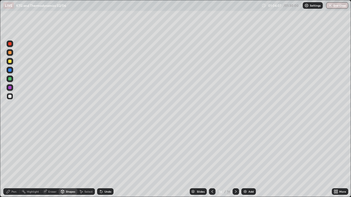
click at [14, 160] on div "Pen" at bounding box center [11, 192] width 16 height 7
click at [67, 160] on div "Shapes" at bounding box center [70, 191] width 9 height 3
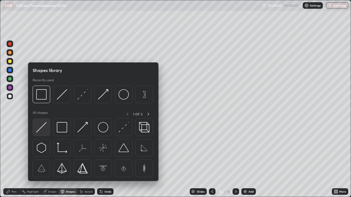
click at [43, 127] on img at bounding box center [41, 127] width 10 height 10
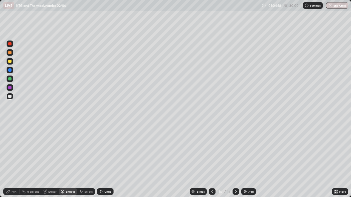
click at [12, 63] on div at bounding box center [10, 61] width 7 height 7
click at [18, 160] on div "Pen" at bounding box center [11, 192] width 16 height 7
click at [13, 160] on div "Pen" at bounding box center [14, 191] width 5 height 3
click at [12, 160] on div "Pen" at bounding box center [14, 191] width 5 height 3
click at [12, 79] on div at bounding box center [10, 79] width 7 height 7
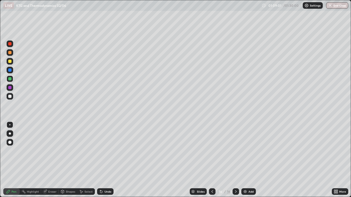
click at [109, 160] on div "Undo" at bounding box center [107, 191] width 7 height 3
click at [108, 160] on div "Undo" at bounding box center [107, 191] width 7 height 3
click at [246, 160] on img at bounding box center [245, 192] width 4 height 4
click at [68, 160] on div "Shapes" at bounding box center [70, 191] width 9 height 3
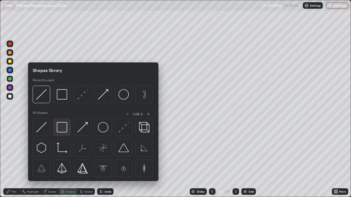
click at [60, 130] on img at bounding box center [62, 127] width 10 height 10
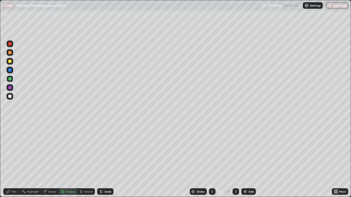
click at [13, 97] on div at bounding box center [10, 96] width 7 height 7
click at [70, 160] on div "Shapes" at bounding box center [68, 192] width 19 height 7
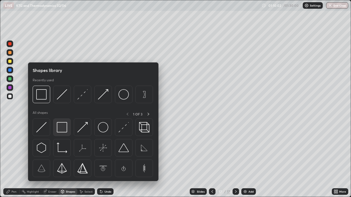
click at [64, 125] on img at bounding box center [62, 127] width 10 height 10
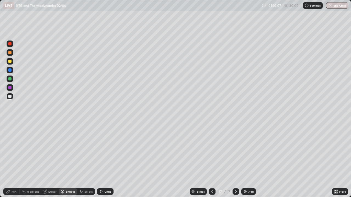
click at [52, 160] on div "Eraser" at bounding box center [52, 191] width 8 height 3
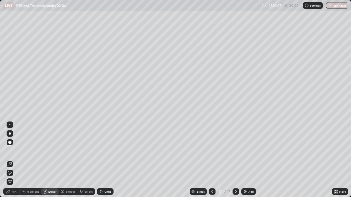
click at [10, 143] on div at bounding box center [9, 142] width 3 height 3
click at [16, 160] on div "Pen" at bounding box center [11, 192] width 16 height 7
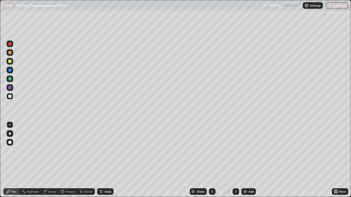
click at [11, 98] on div at bounding box center [10, 96] width 7 height 7
click at [15, 160] on div "Pen" at bounding box center [11, 192] width 16 height 7
click at [13, 160] on div "Pen" at bounding box center [14, 191] width 5 height 3
click at [11, 44] on div at bounding box center [9, 43] width 3 height 3
click at [12, 160] on div "Pen" at bounding box center [14, 191] width 5 height 3
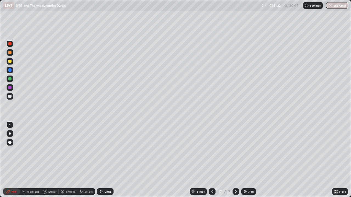
click at [10, 79] on div at bounding box center [9, 78] width 3 height 3
click at [10, 62] on div at bounding box center [9, 61] width 3 height 3
click at [10, 79] on div at bounding box center [9, 78] width 3 height 3
click at [245, 160] on img at bounding box center [245, 192] width 4 height 4
click at [11, 62] on div at bounding box center [9, 61] width 3 height 3
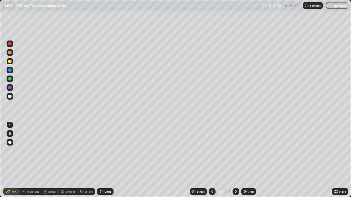
click at [66, 160] on div "Shapes" at bounding box center [70, 191] width 9 height 3
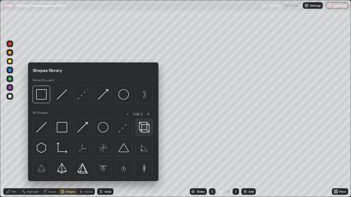
click at [145, 129] on img at bounding box center [144, 127] width 10 height 10
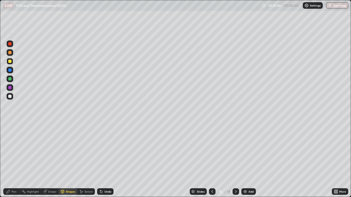
click at [10, 96] on div at bounding box center [9, 96] width 3 height 3
click at [68, 160] on div "Shapes" at bounding box center [68, 192] width 19 height 7
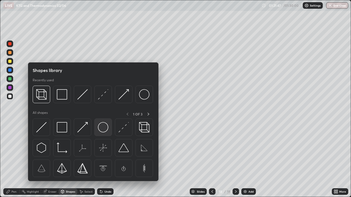
click at [103, 129] on img at bounding box center [103, 127] width 10 height 10
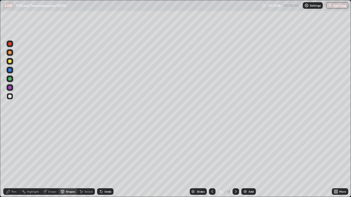
click at [70, 160] on div "Shapes" at bounding box center [68, 192] width 19 height 7
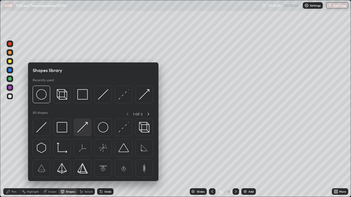
click at [81, 128] on img at bounding box center [82, 127] width 10 height 10
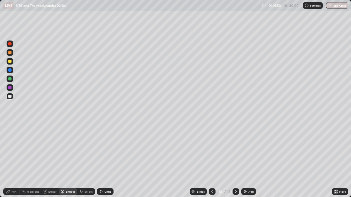
click at [10, 78] on div at bounding box center [9, 78] width 3 height 3
click at [14, 160] on div "Pen" at bounding box center [14, 191] width 5 height 3
click at [107, 160] on div "Undo" at bounding box center [105, 192] width 16 height 7
click at [108, 160] on div "Undo" at bounding box center [107, 191] width 7 height 3
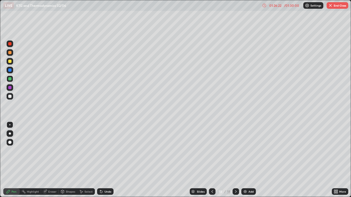
click at [342, 4] on button "End Class" at bounding box center [337, 5] width 22 height 7
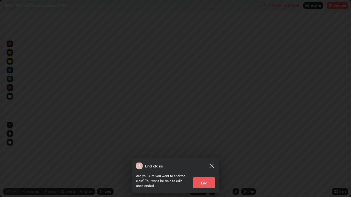
click at [203, 160] on button "End" at bounding box center [204, 183] width 22 height 11
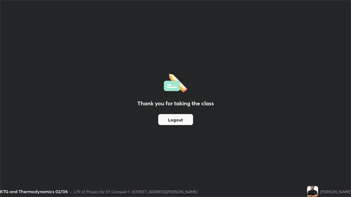
click at [181, 119] on button "Logout" at bounding box center [175, 119] width 35 height 11
